Goal: Transaction & Acquisition: Purchase product/service

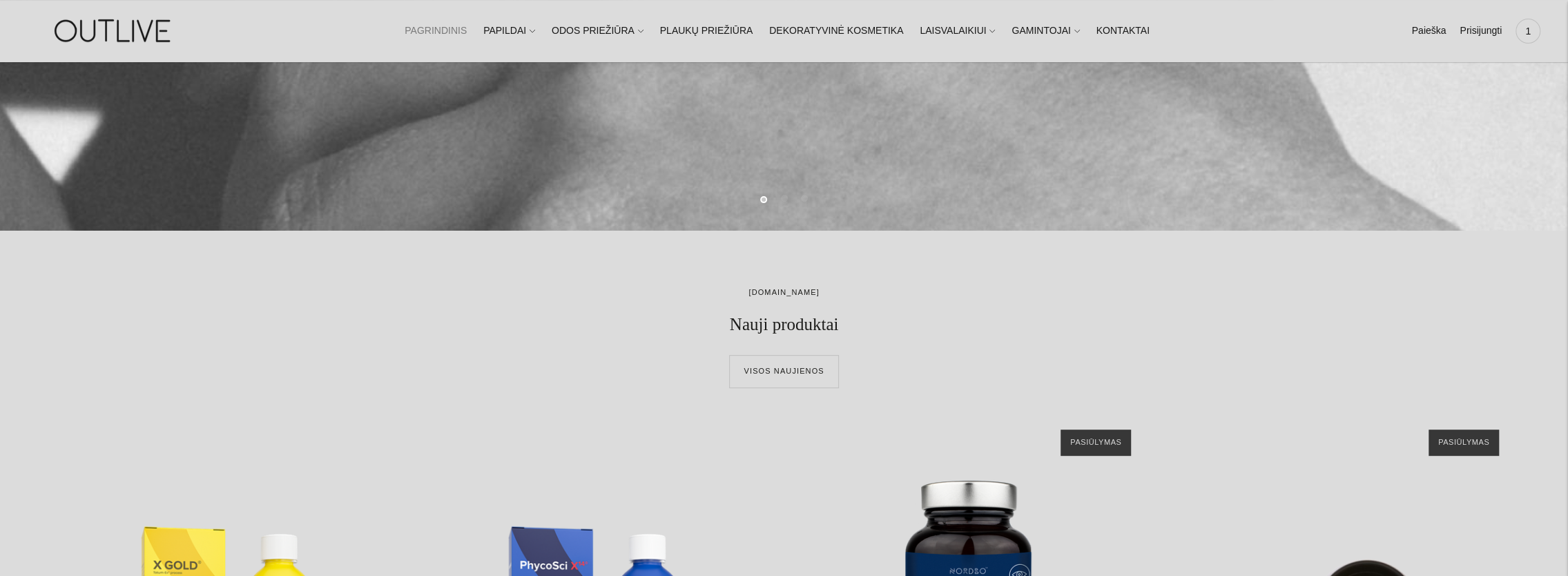
scroll to position [691, 0]
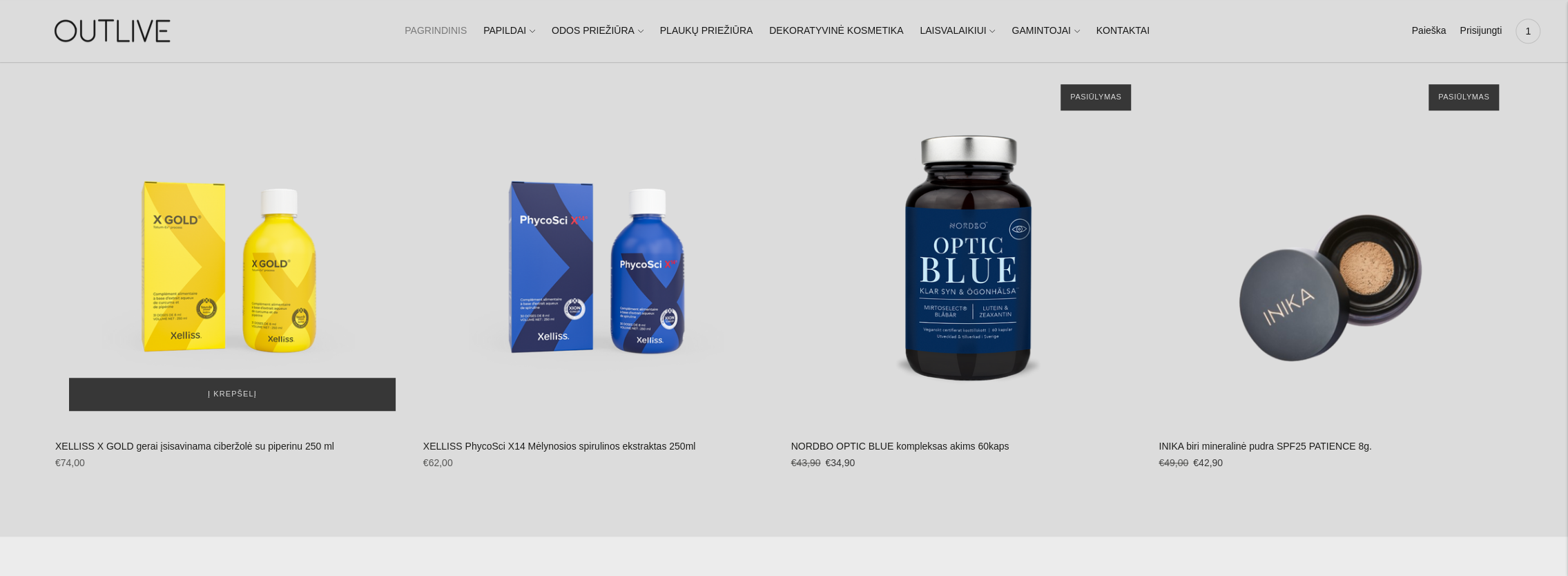
click at [259, 262] on img "XELLISS X GOLD gerai įsisavinama ciberžolė su piperinu 250 ml\a" at bounding box center [232, 248] width 354 height 354
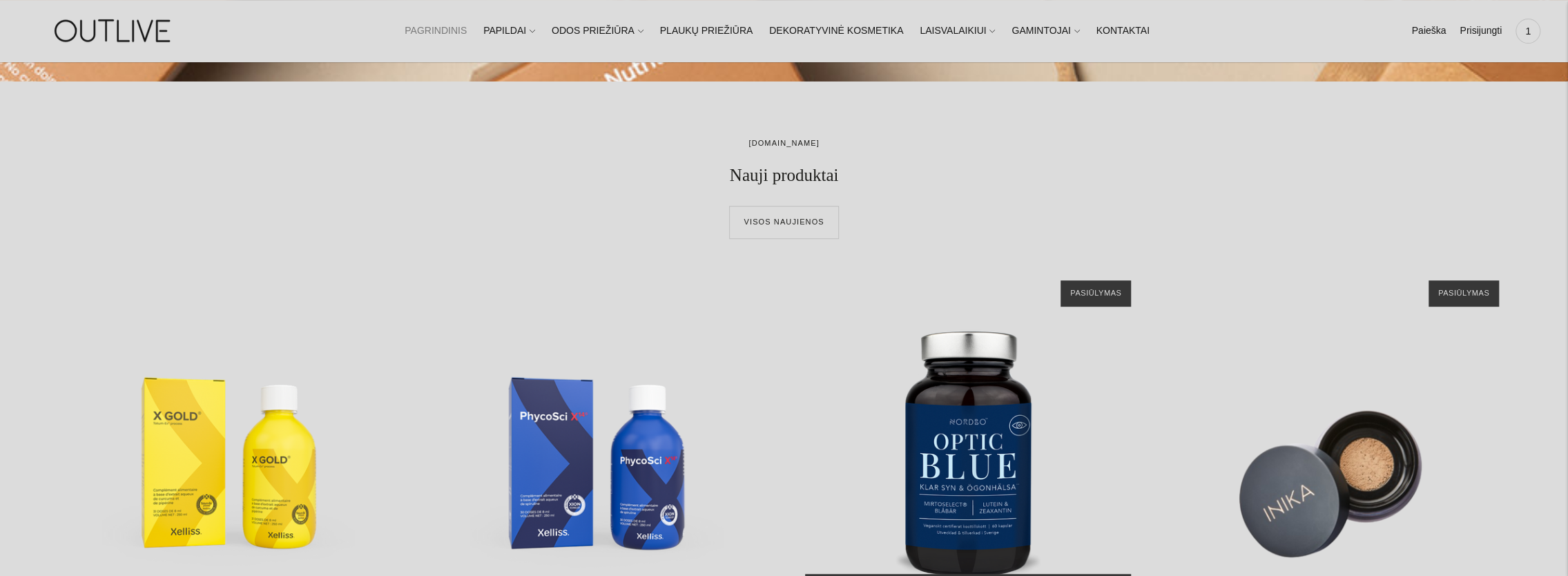
scroll to position [345, 0]
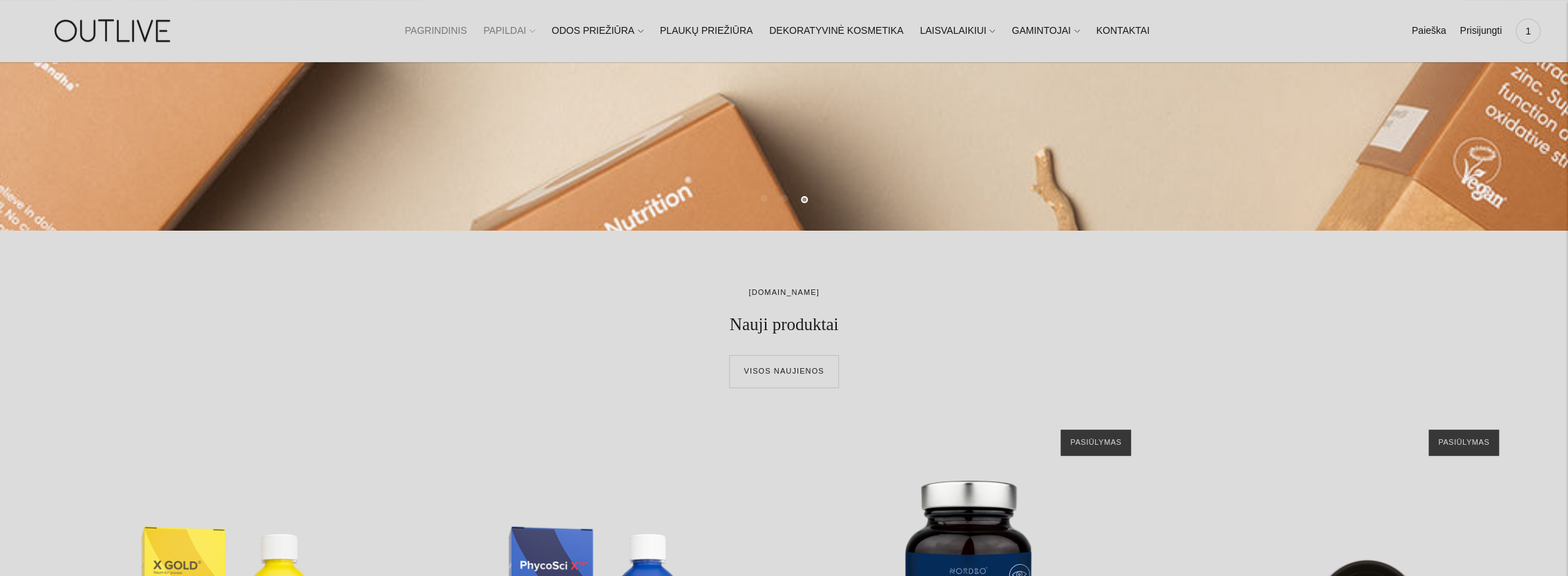
click at [527, 25] on link "PAPILDAI" at bounding box center [508, 30] width 52 height 30
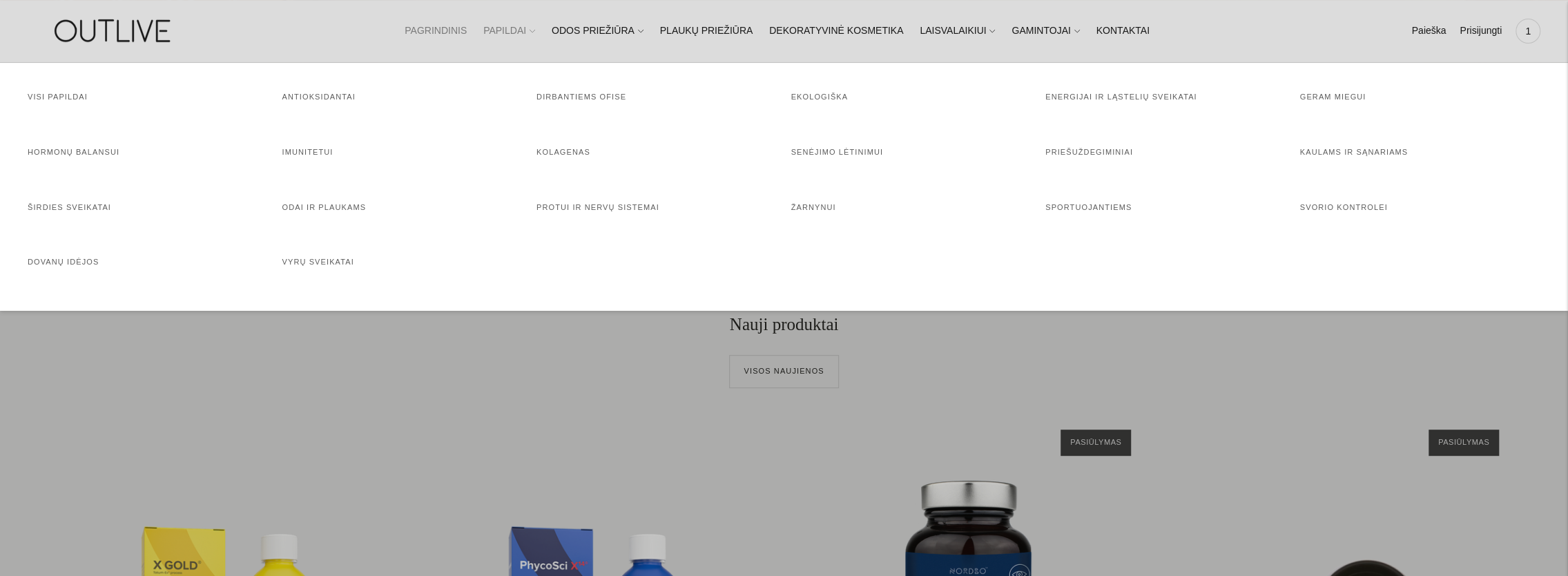
click at [521, 30] on link "PAPILDAI" at bounding box center [508, 30] width 52 height 30
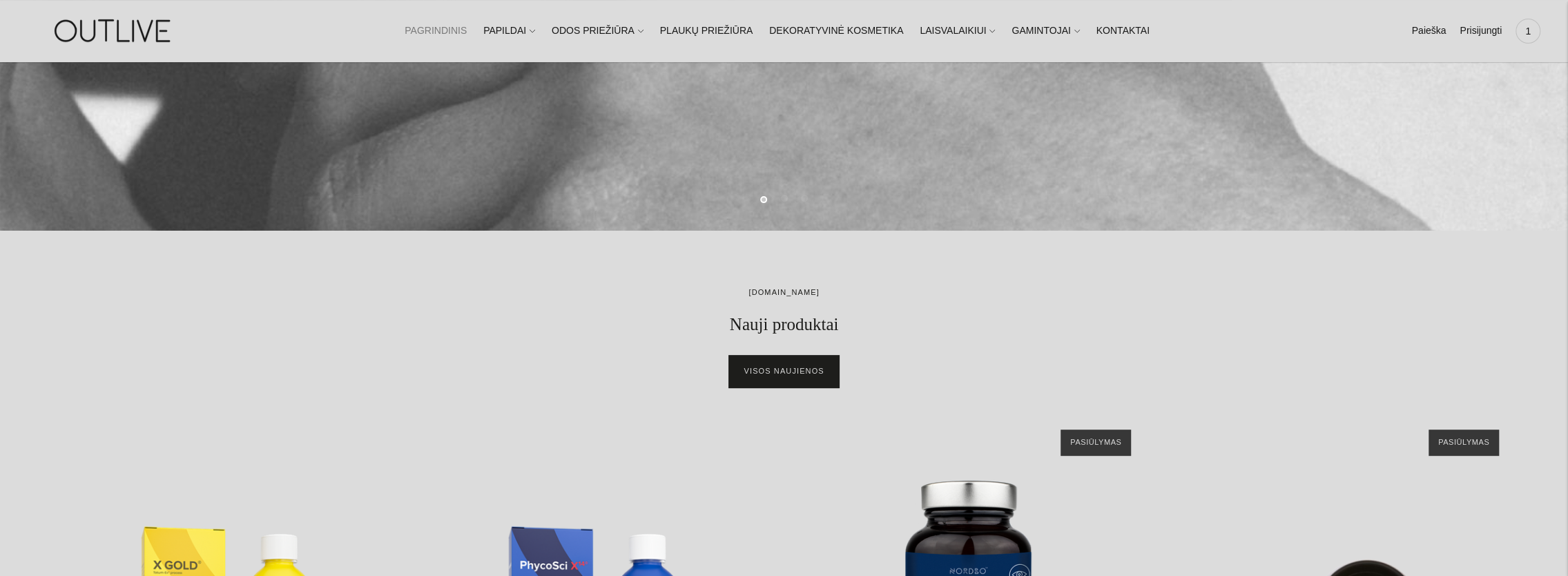
click at [778, 366] on link "Visos naujienos" at bounding box center [783, 372] width 109 height 33
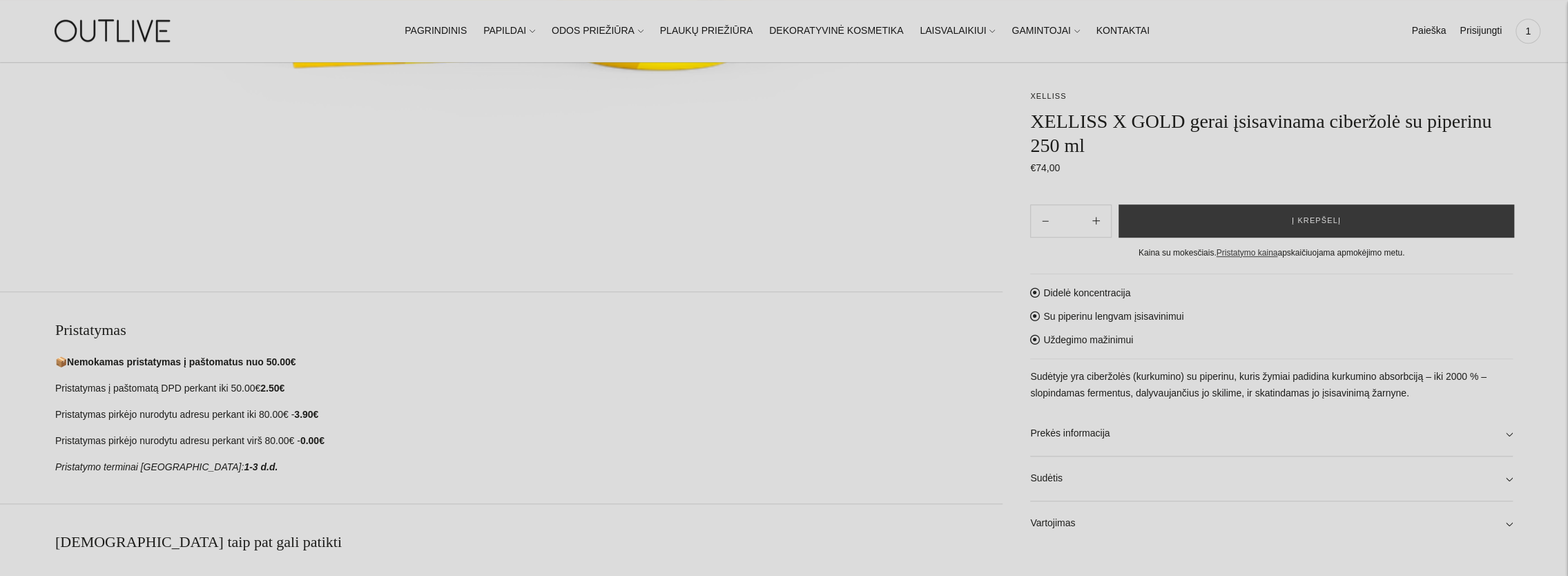
scroll to position [829, 0]
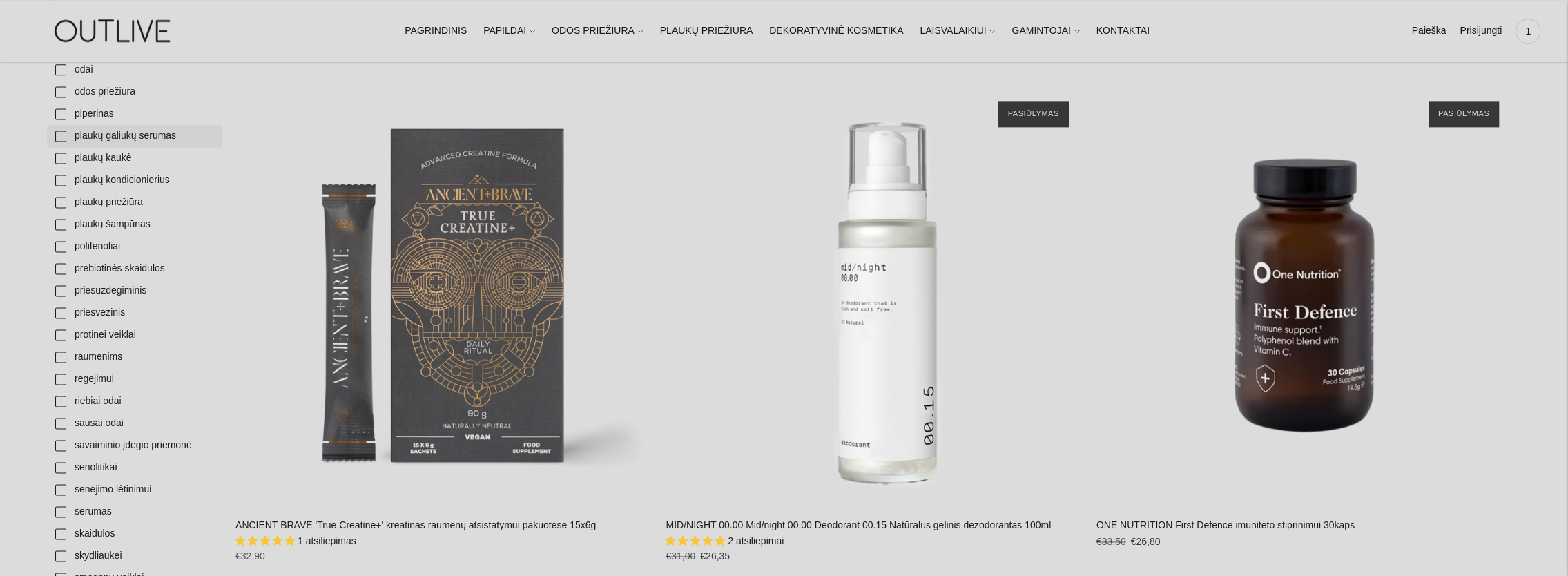
scroll to position [1726, 0]
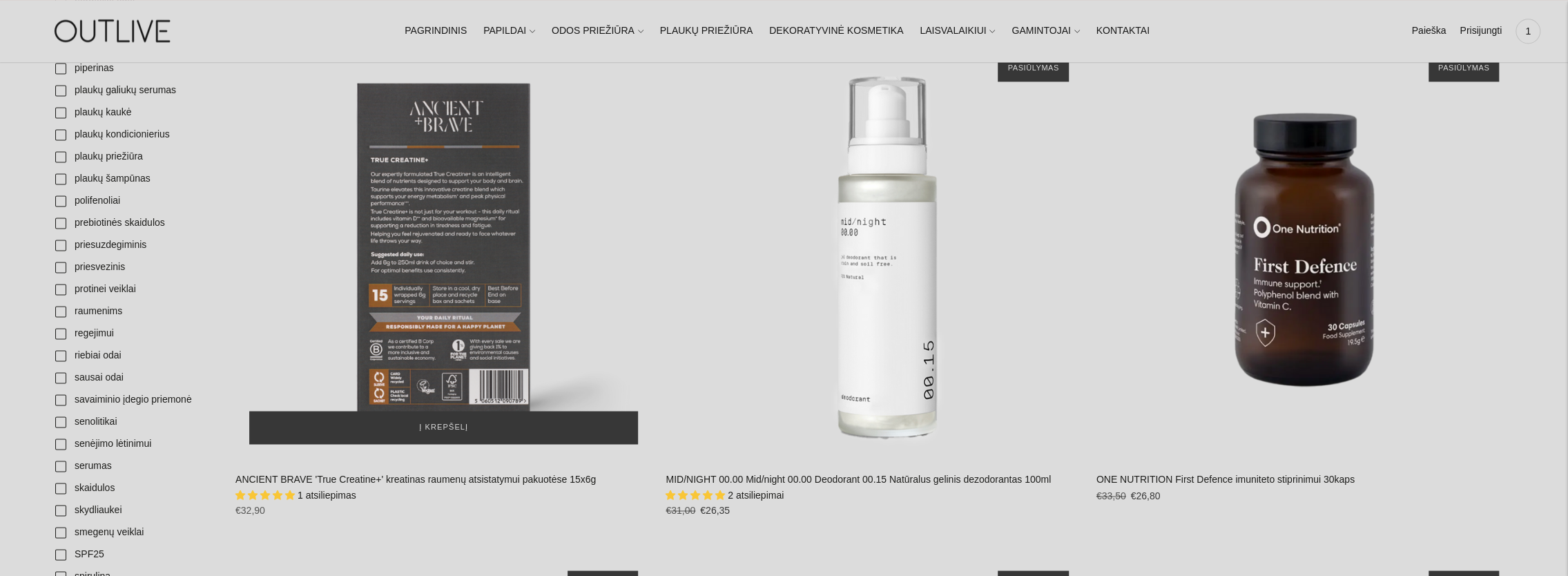
click at [442, 268] on div "ANCIENT BRAVE 'True Creatine+' kreatinas raumenų atsistatymui pakuotėse 15x6g\a" at bounding box center [444, 250] width 417 height 417
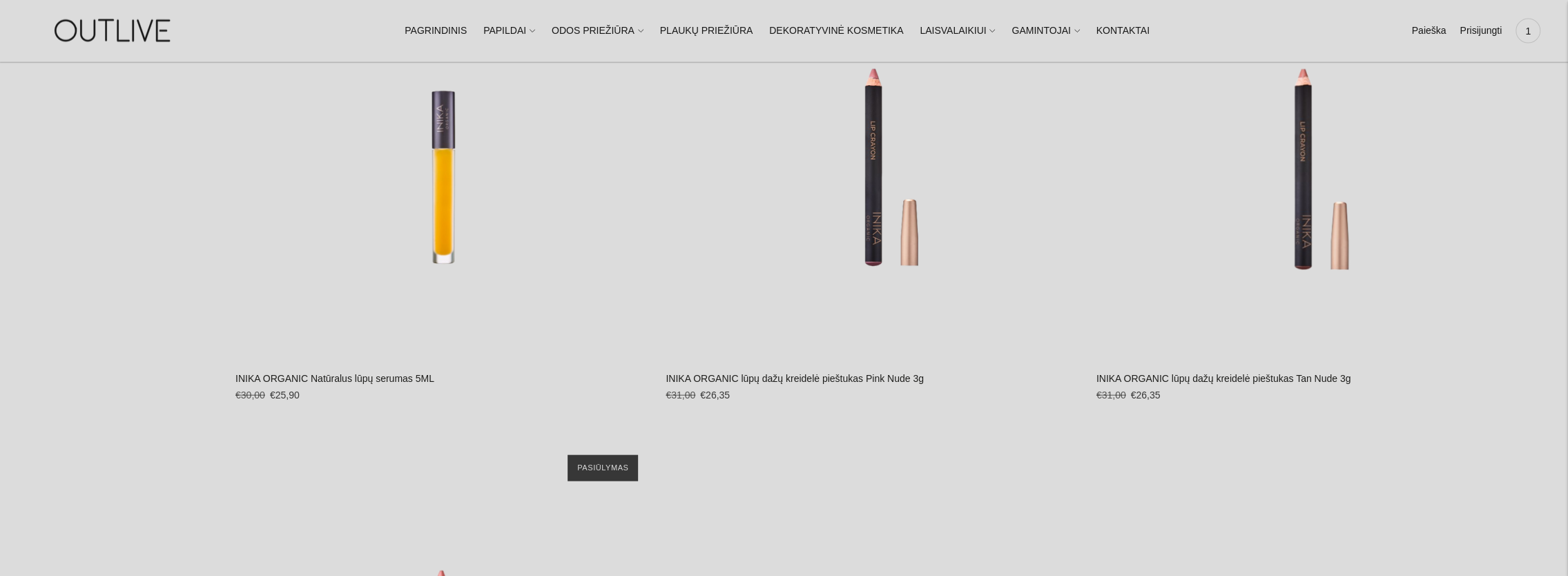
scroll to position [7390, 0]
click at [509, 26] on link "PAPILDAI" at bounding box center [508, 30] width 52 height 30
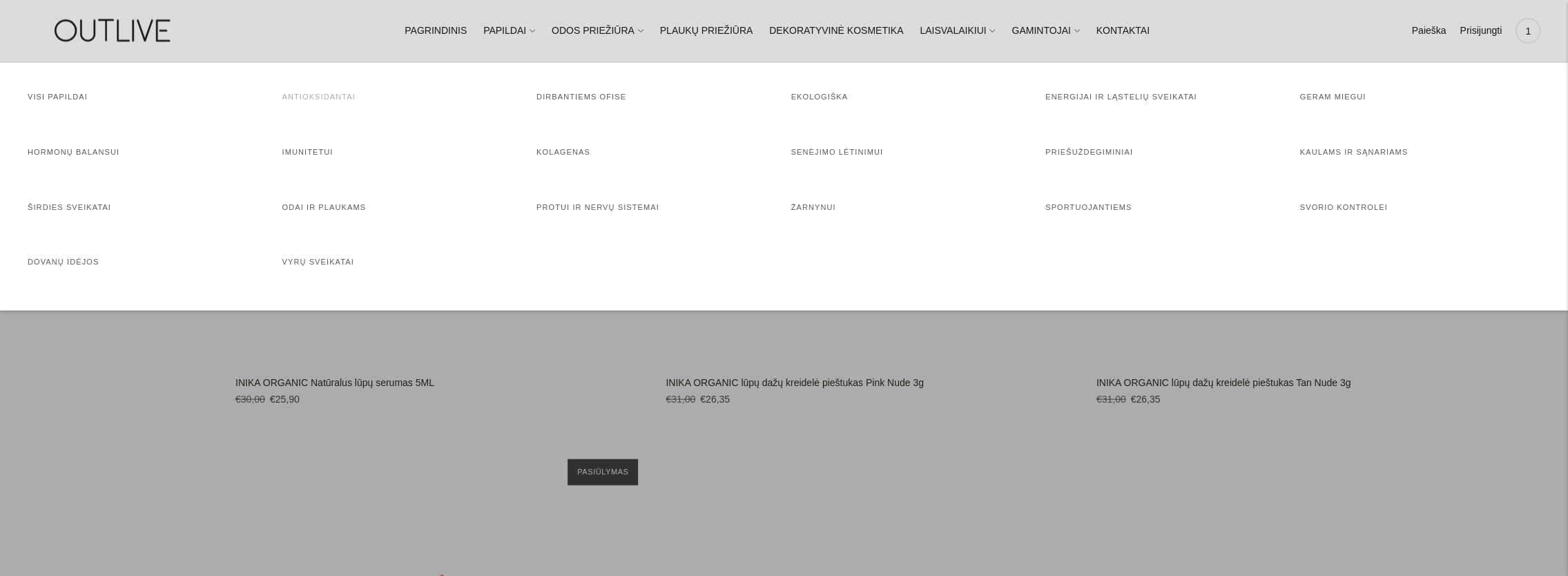
click at [321, 101] on link "Antioksidantai" at bounding box center [318, 97] width 73 height 8
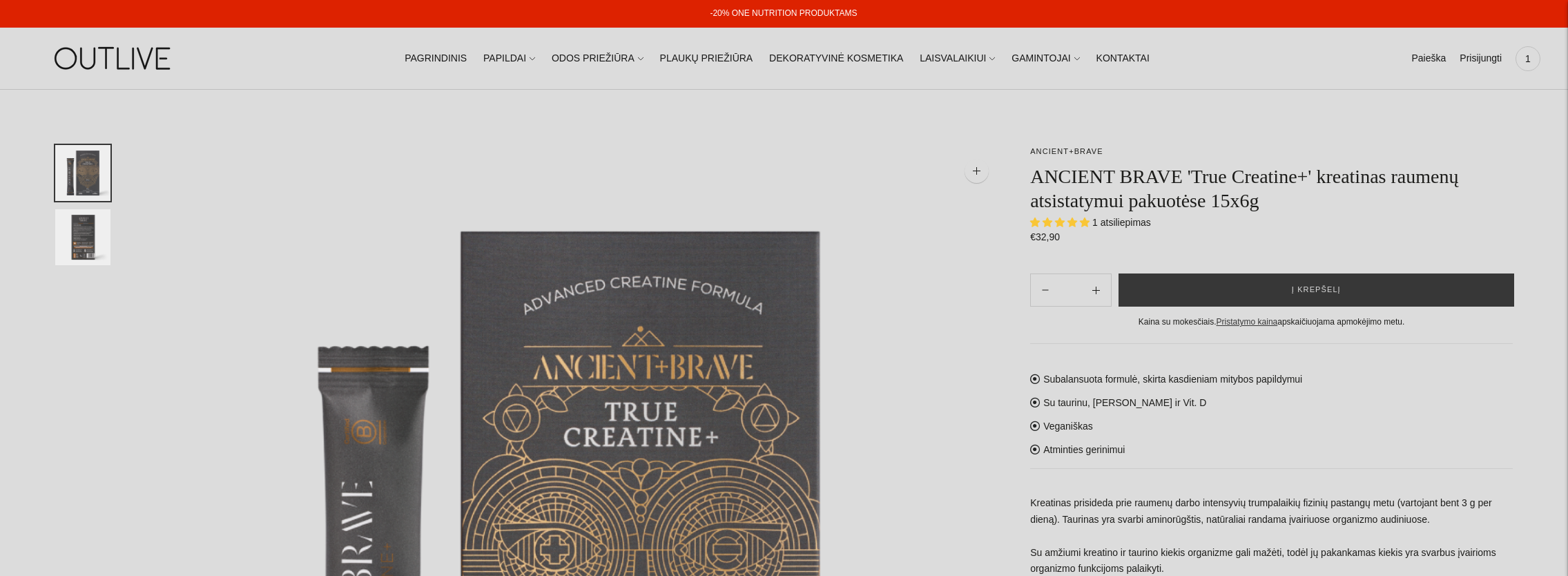
select select "**********"
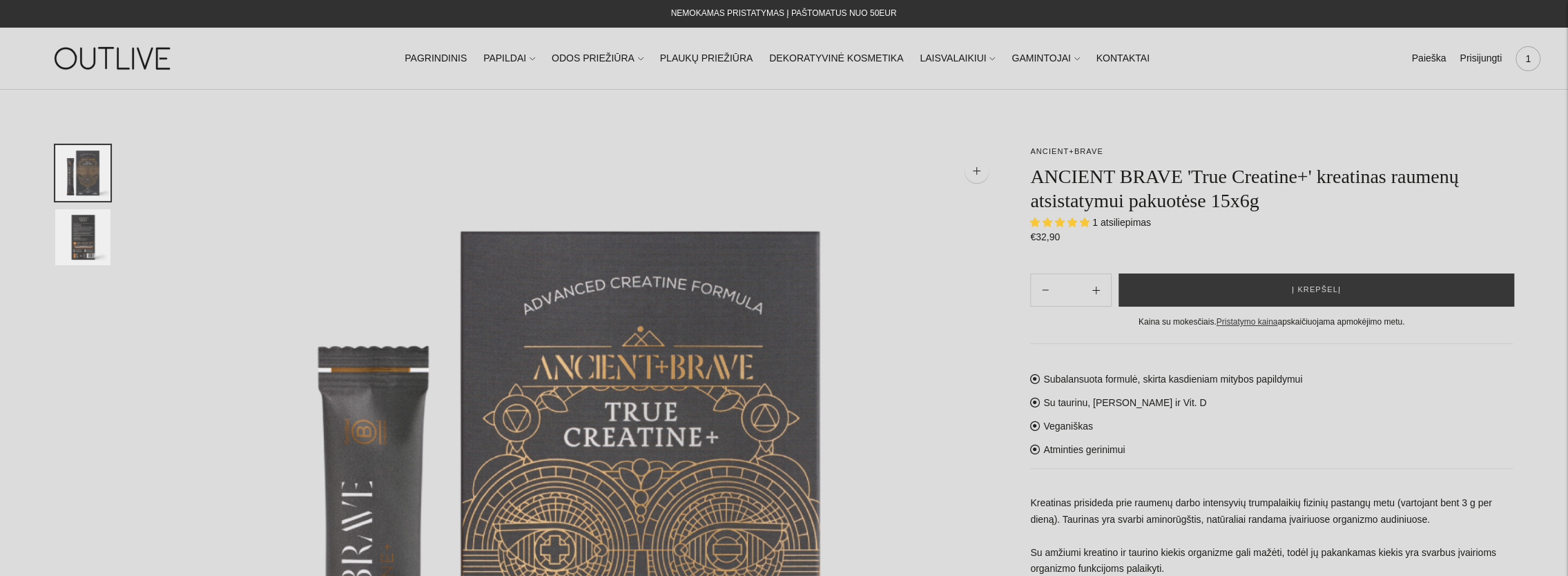
click at [1534, 54] on span "1" at bounding box center [1528, 59] width 20 height 20
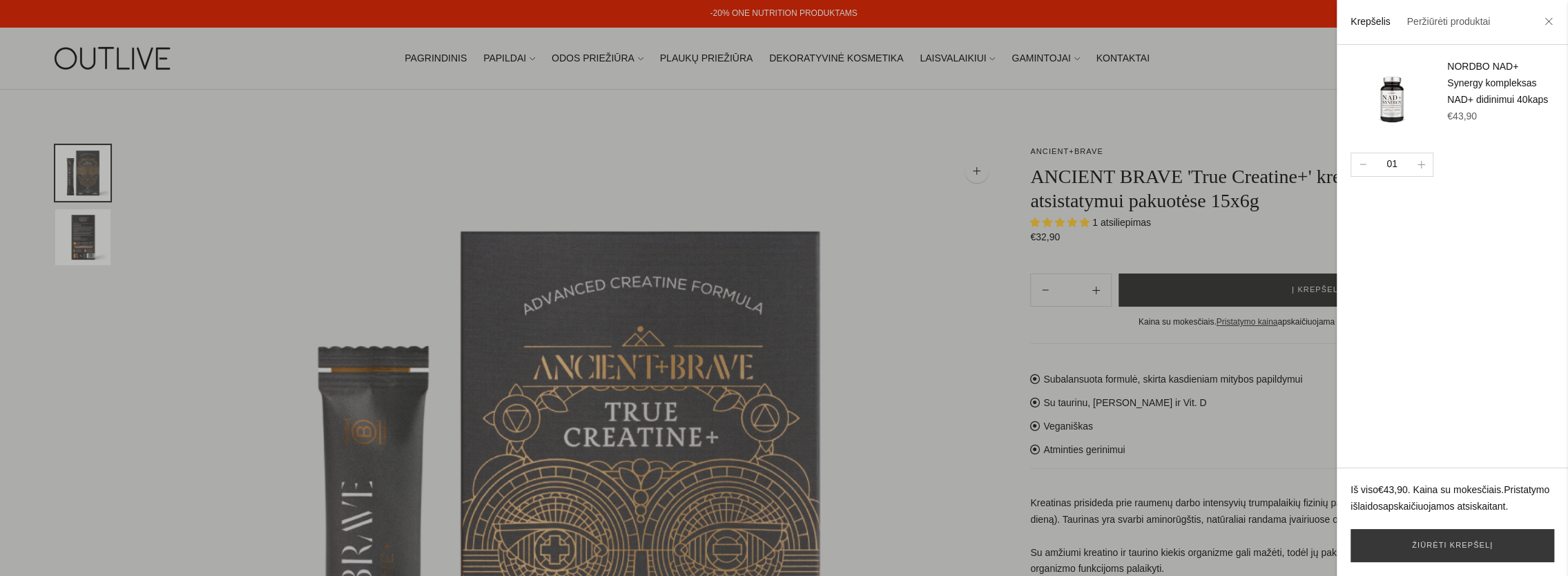
click at [627, 124] on div at bounding box center [784, 288] width 1568 height 576
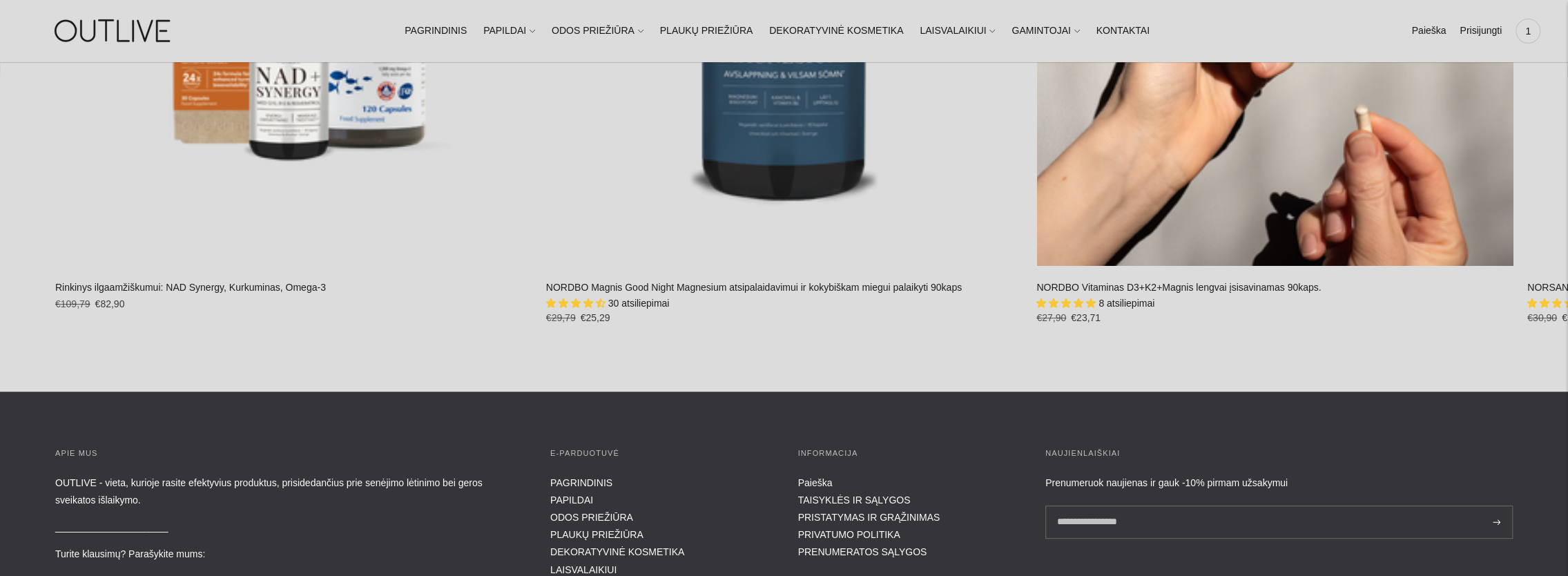
scroll to position [9669, 0]
